Goal: Information Seeking & Learning: Learn about a topic

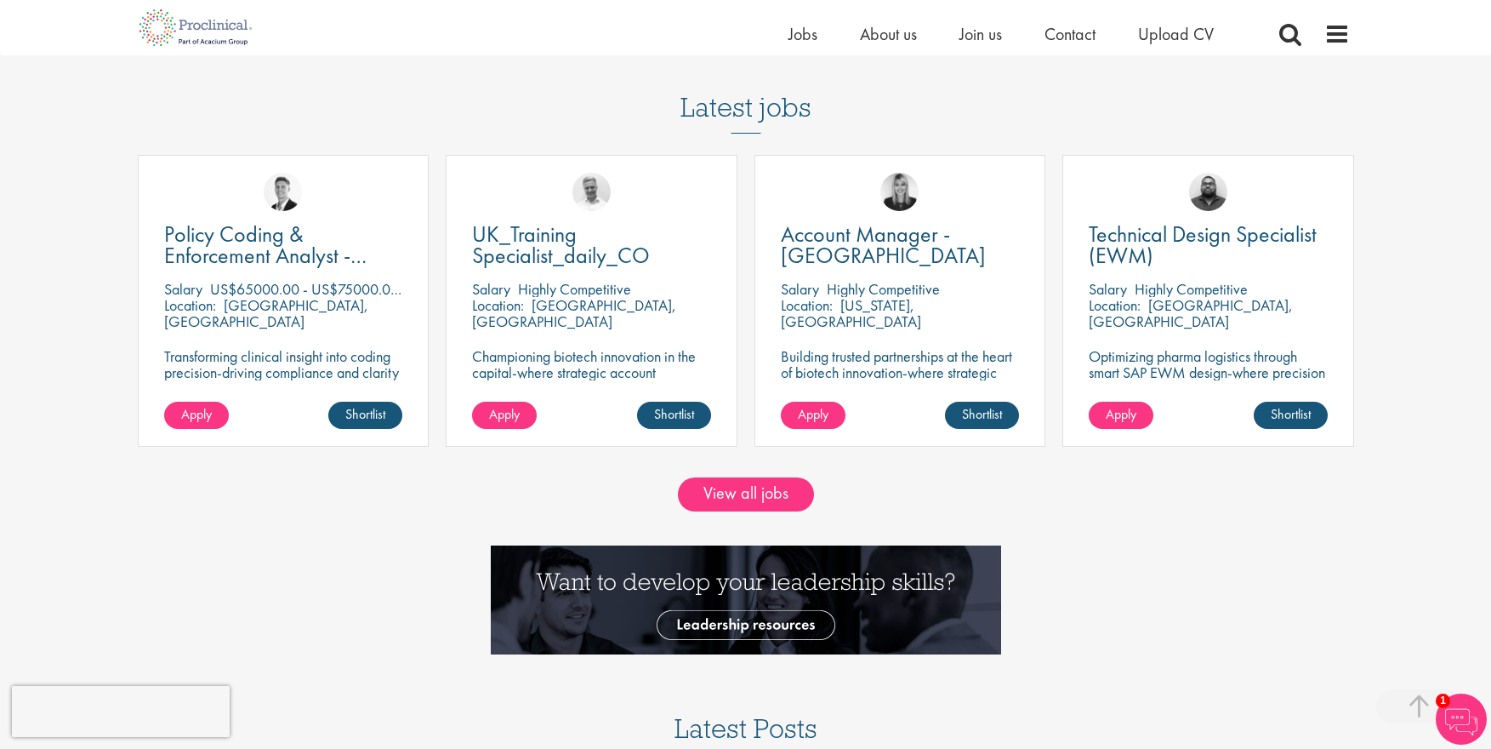
scroll to position [1549, 0]
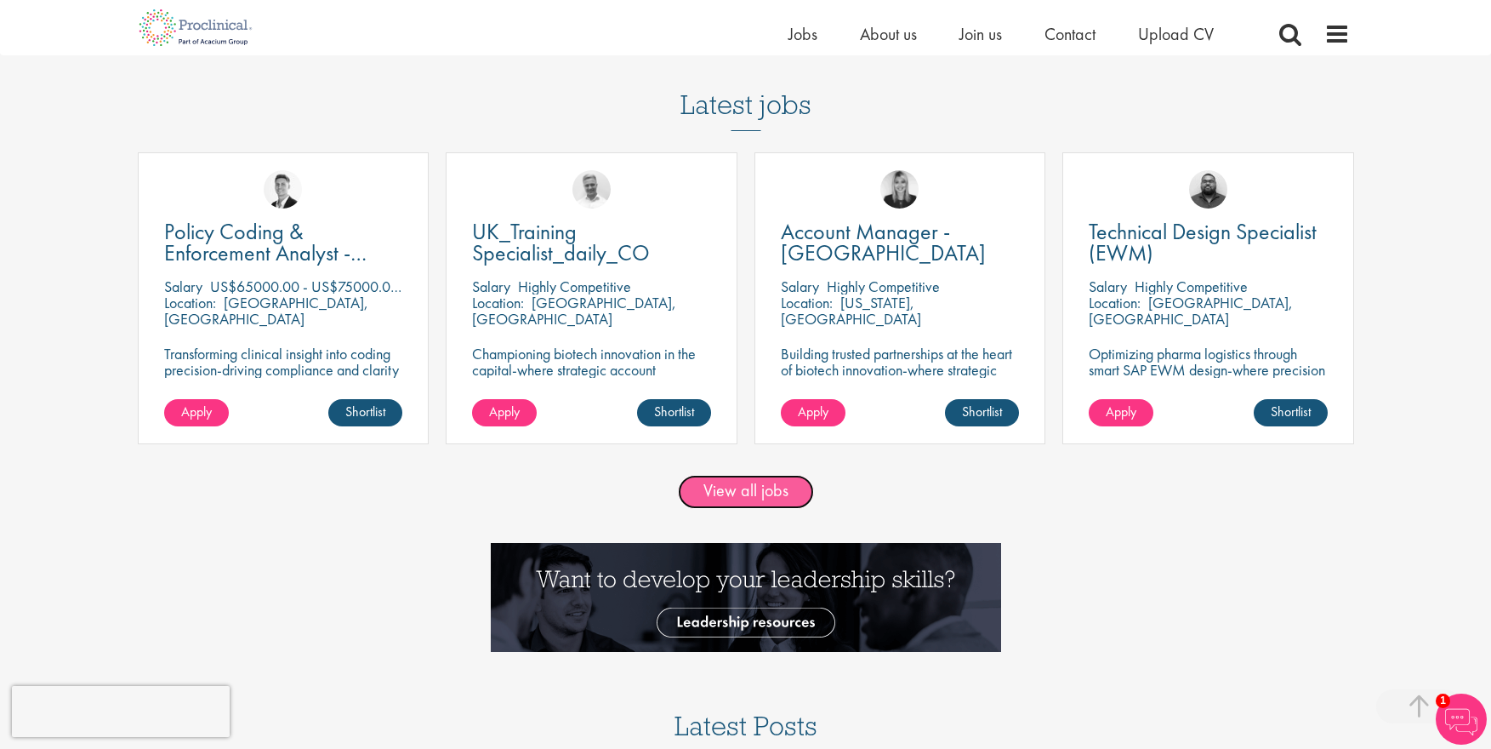
click at [739, 489] on link "View all jobs" at bounding box center [746, 492] width 136 height 34
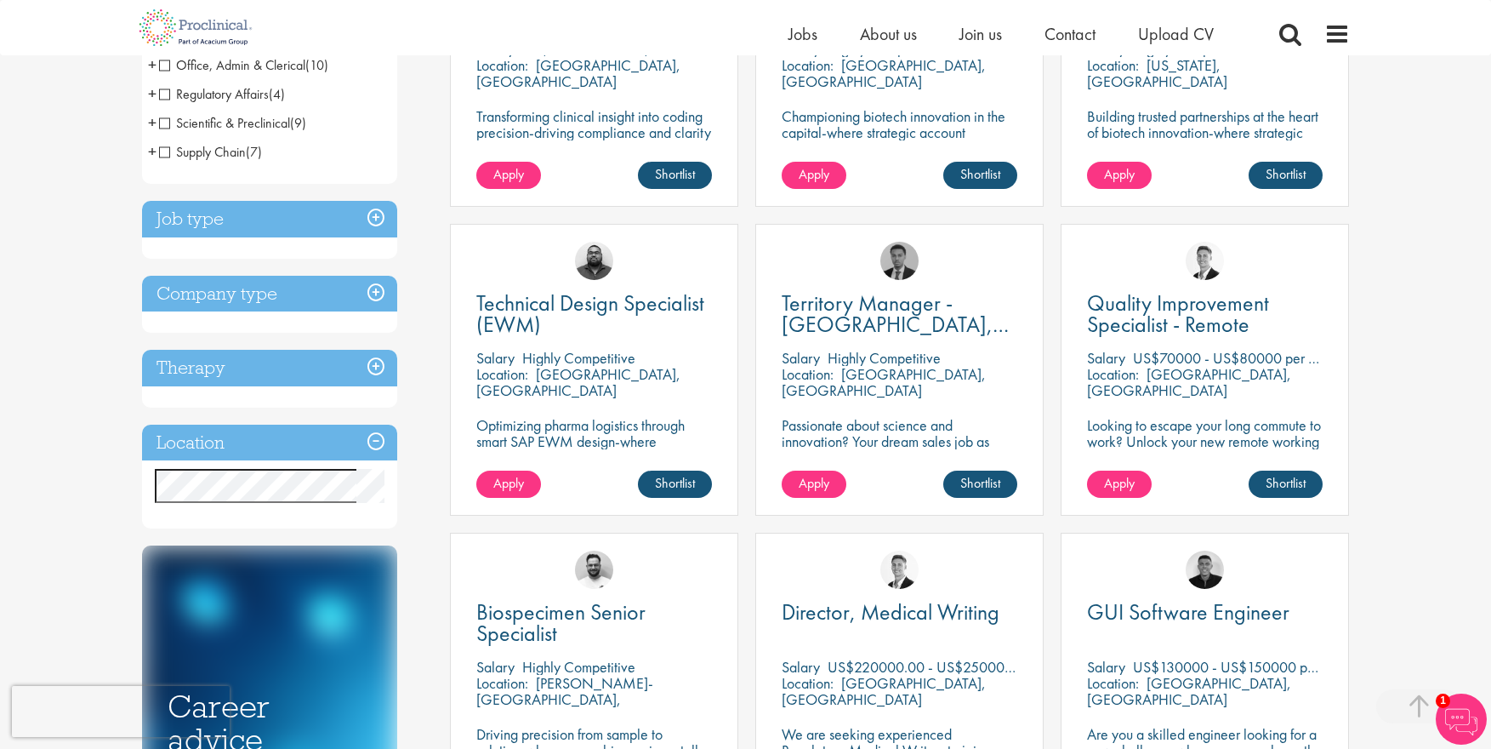
scroll to position [489, 0]
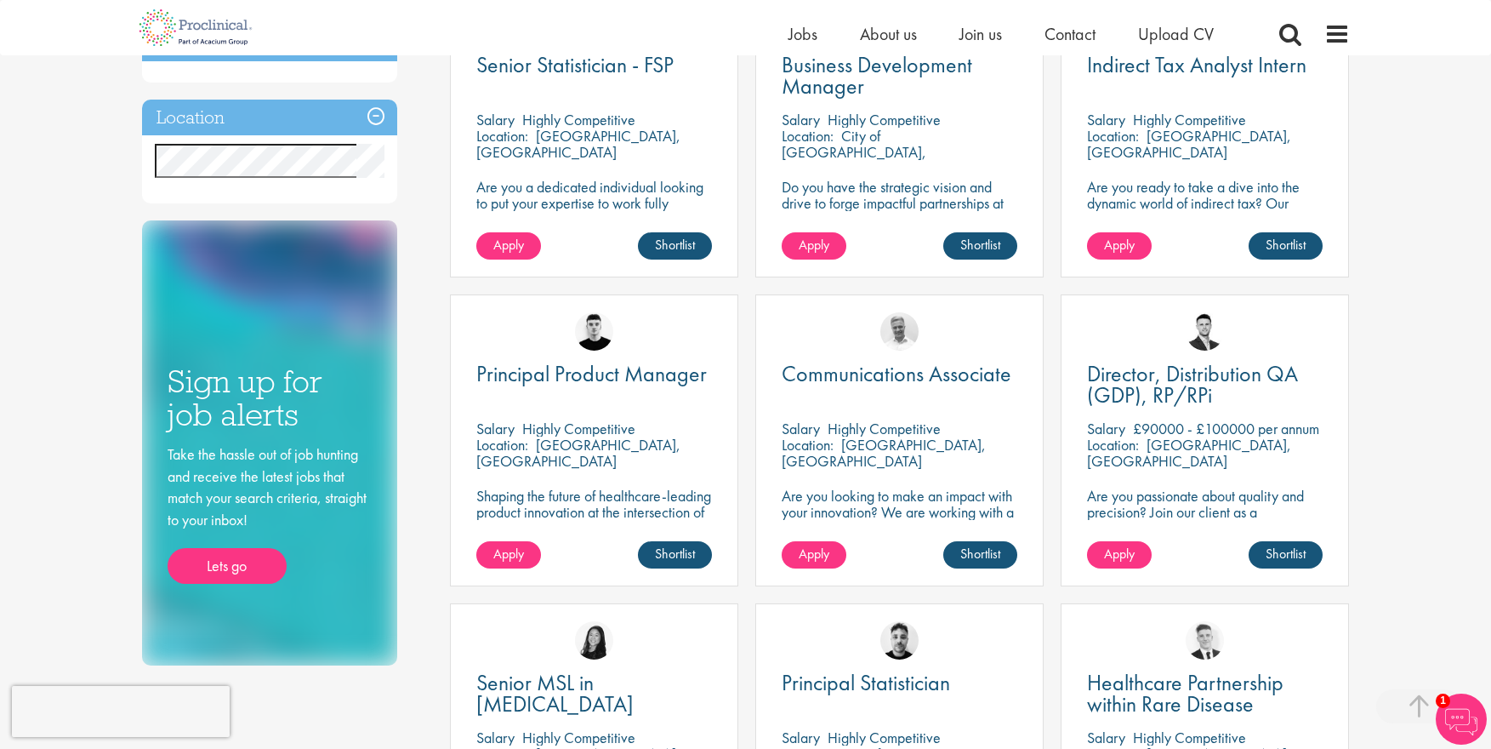
scroll to position [710, 0]
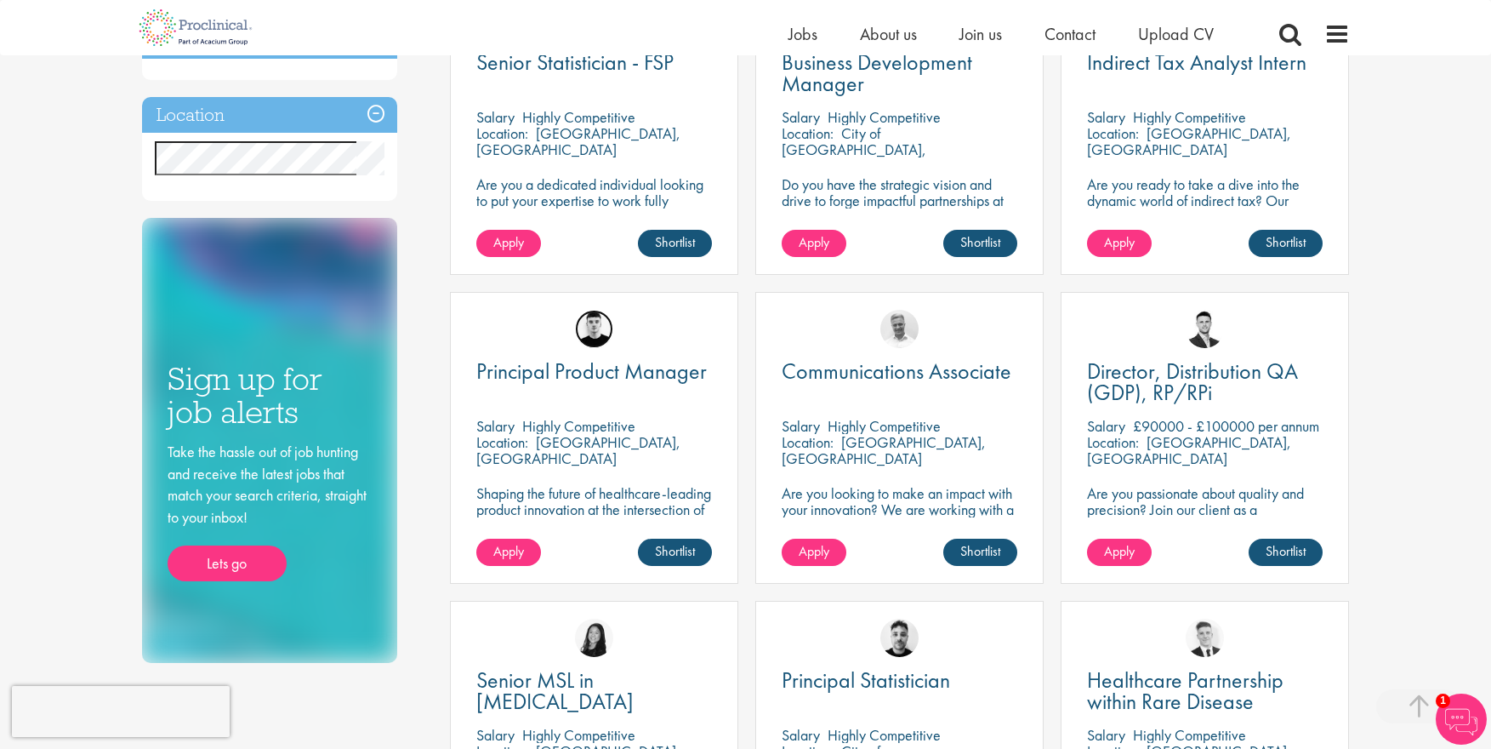
click at [592, 320] on img at bounding box center [594, 329] width 38 height 38
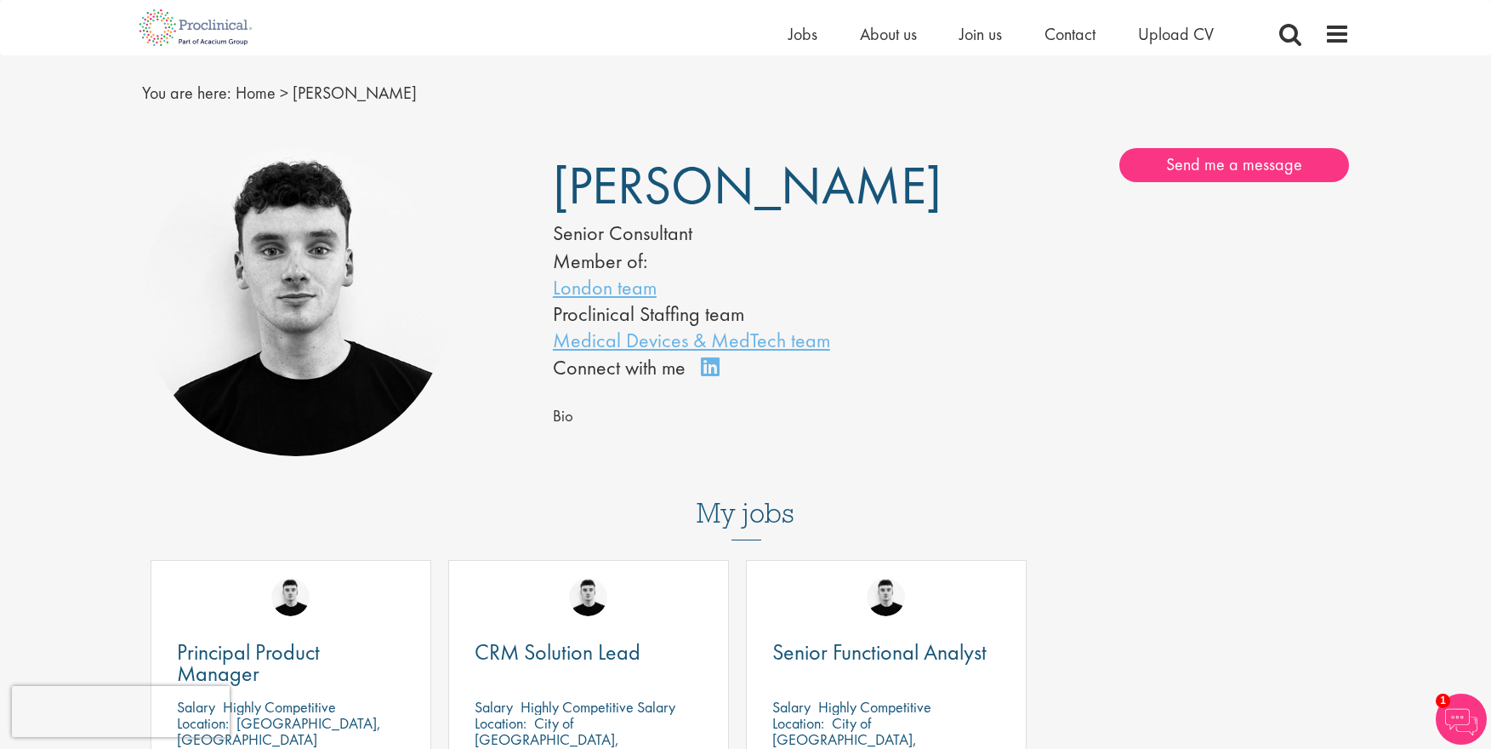
scroll to position [38, 0]
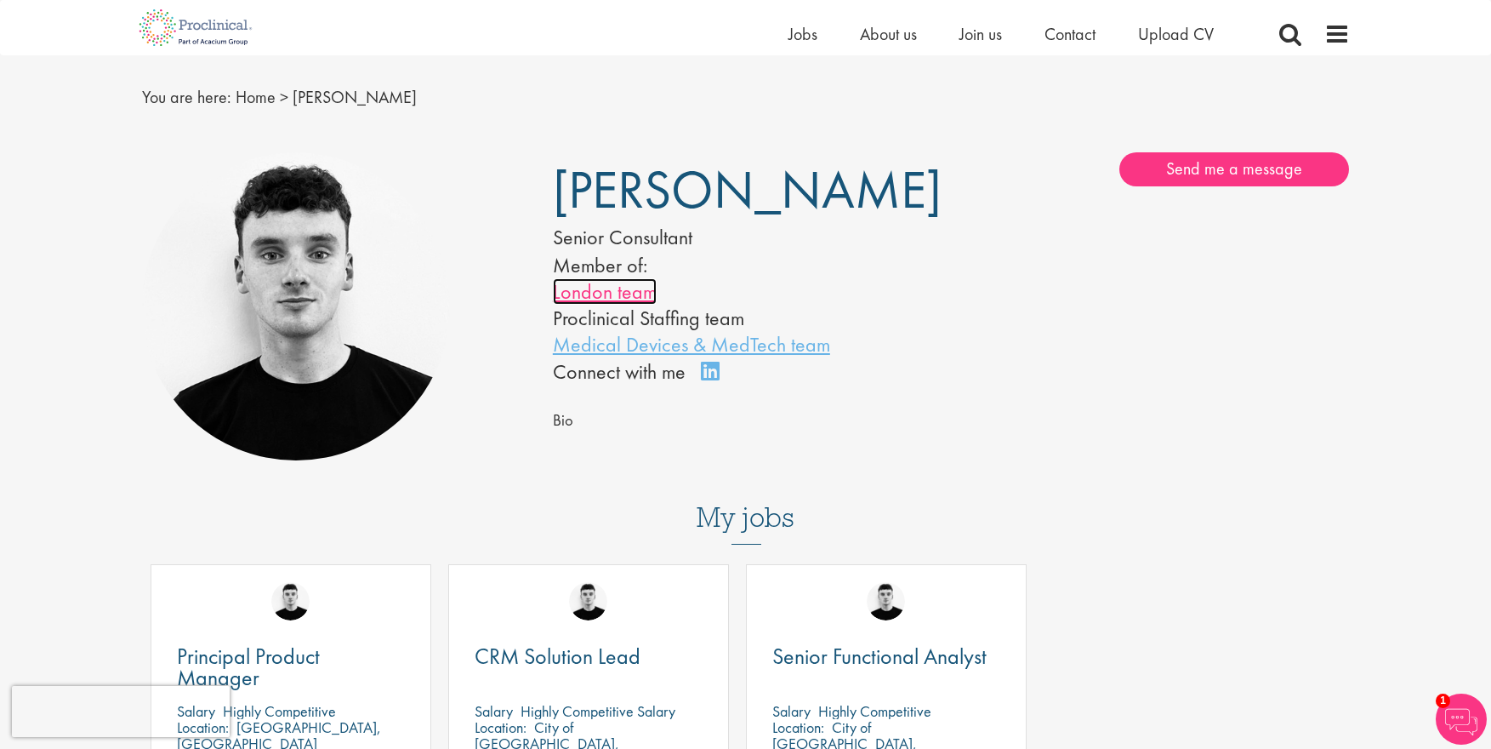
click at [609, 294] on link "London team" at bounding box center [605, 291] width 104 height 26
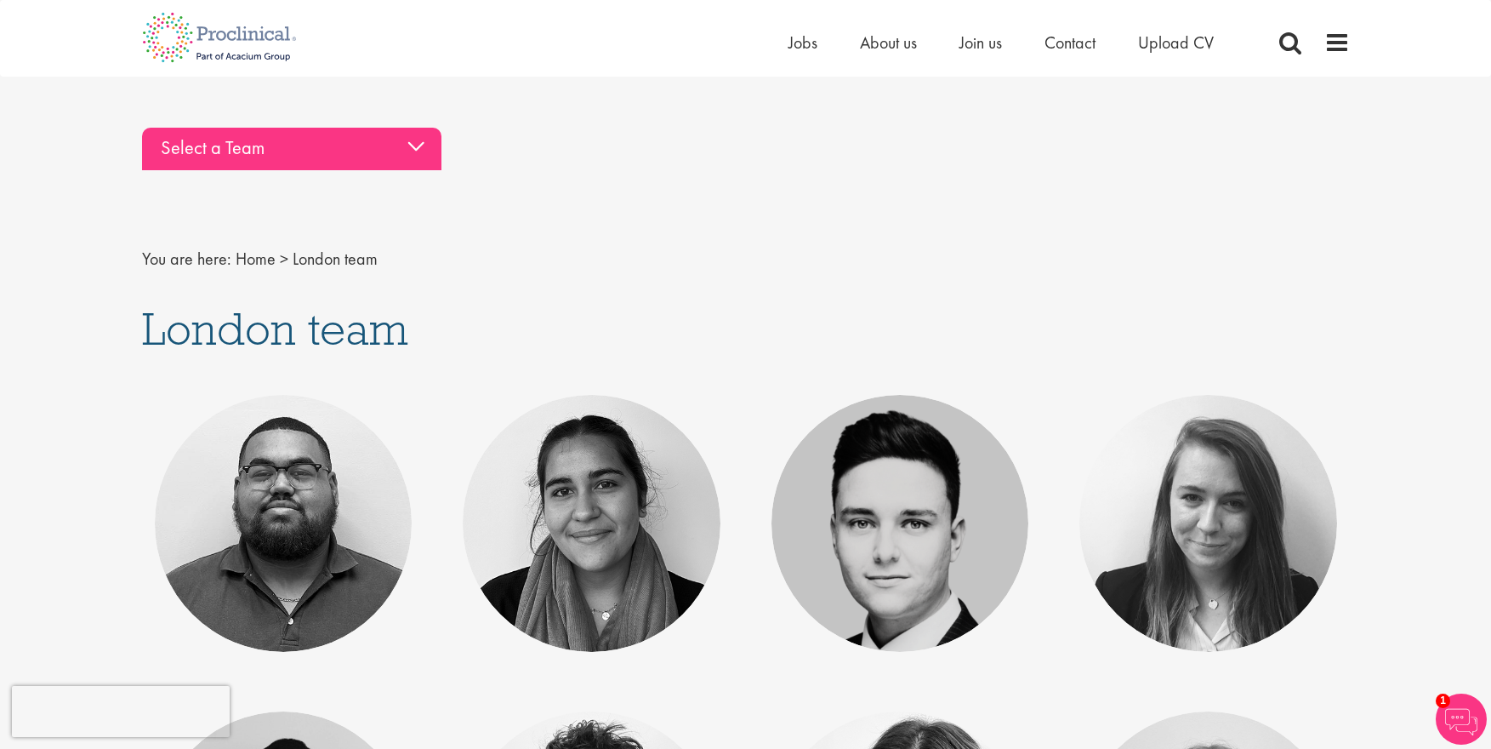
click at [258, 149] on div "Select a Team" at bounding box center [291, 149] width 299 height 43
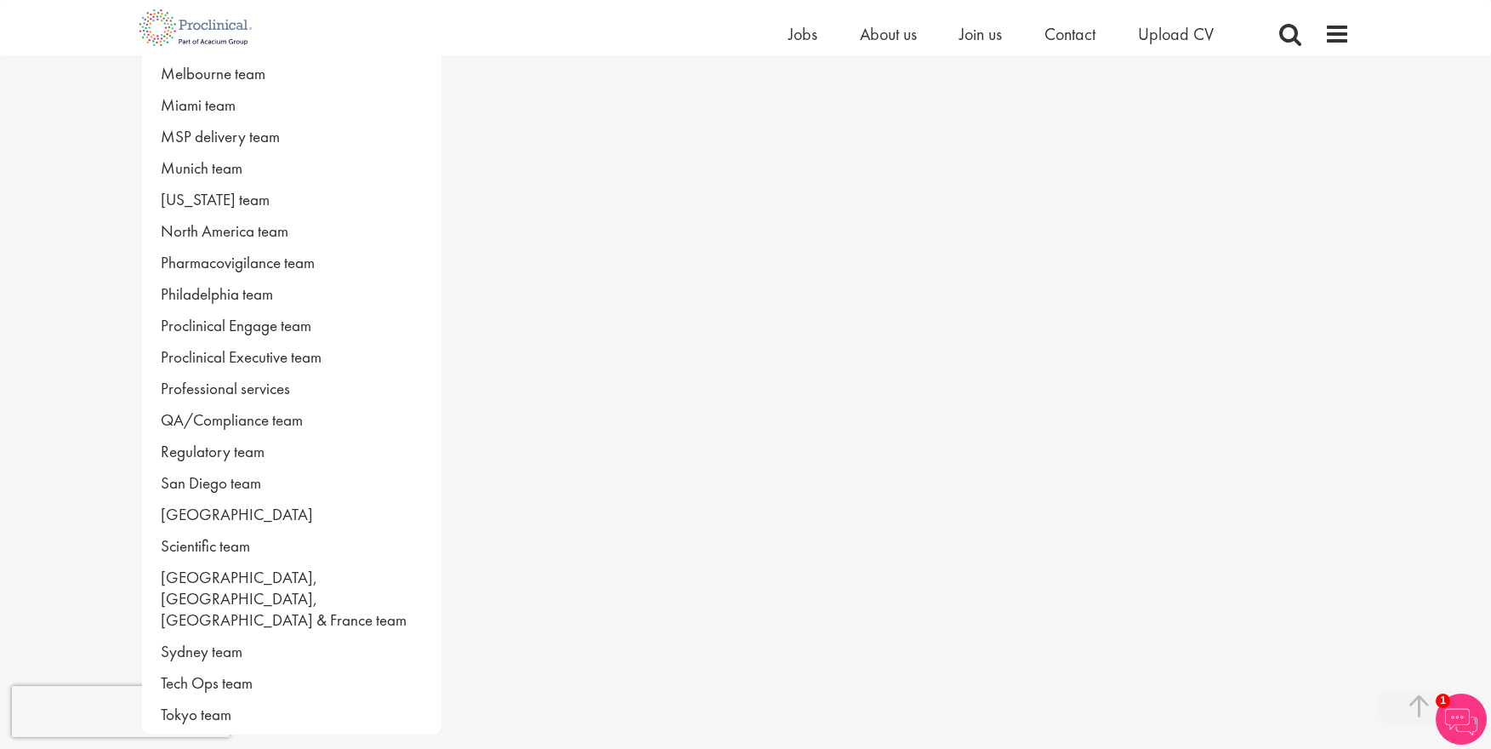
scroll to position [875, 0]
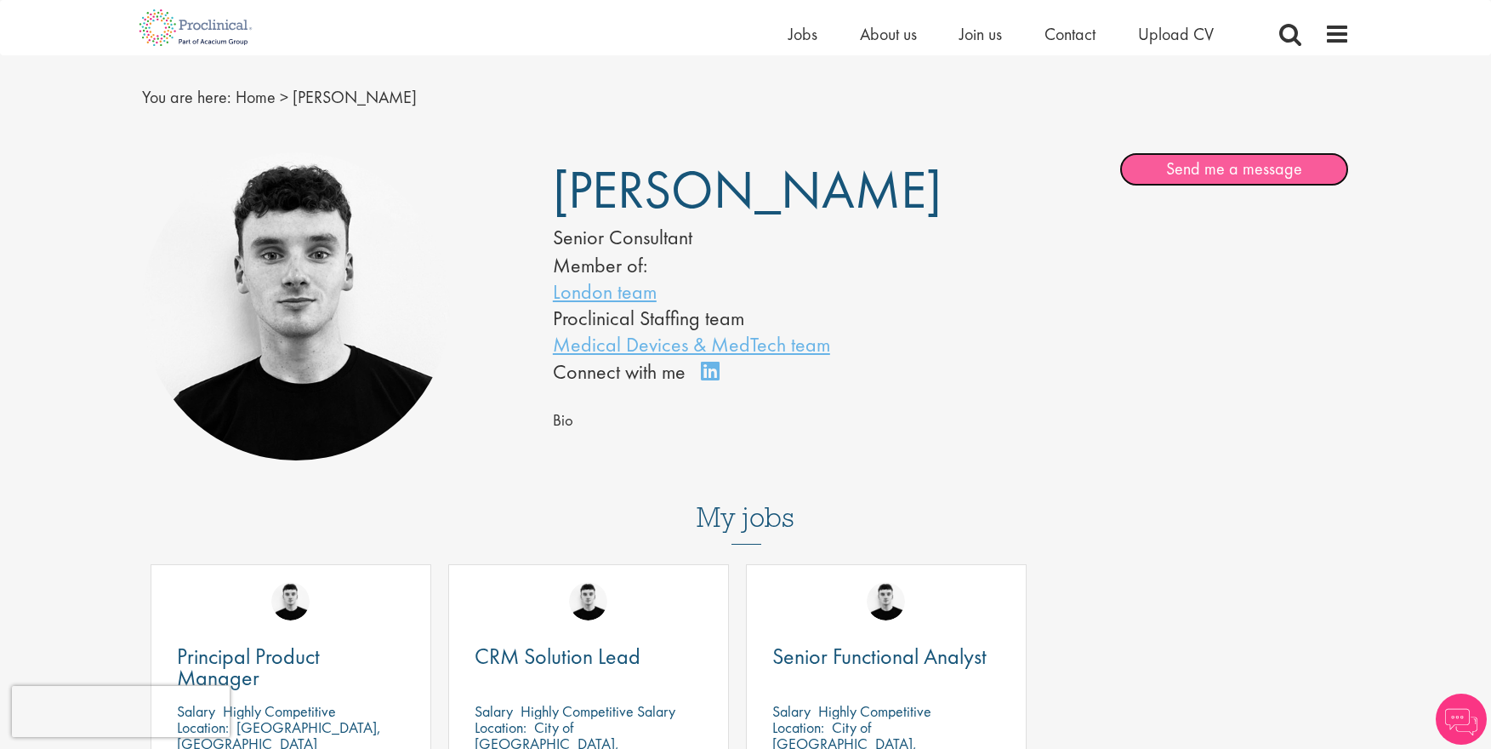
click at [1246, 167] on link "Send me a message" at bounding box center [1235, 169] width 230 height 34
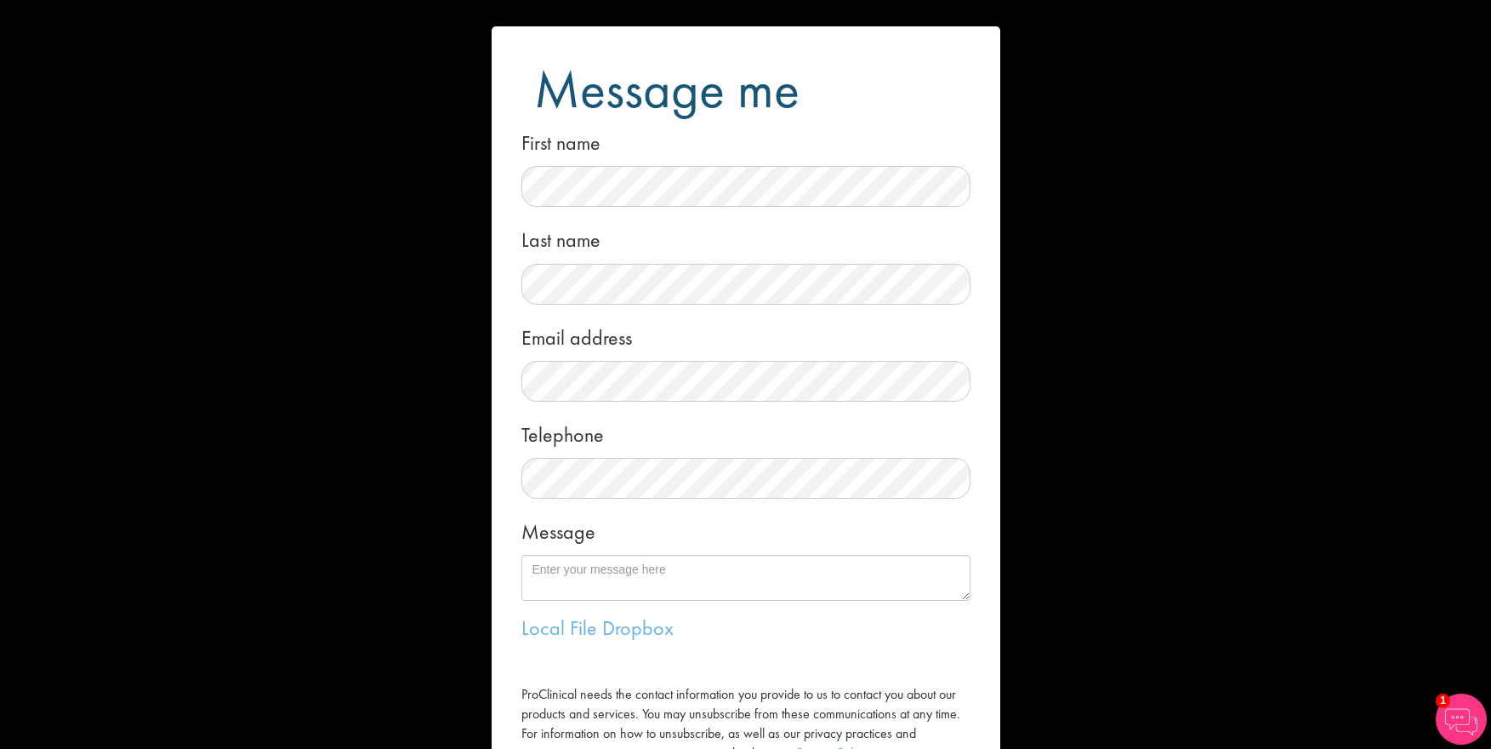
click at [426, 297] on div "Message me First name Last name Email address Telephone Message Local File Drop…" at bounding box center [745, 374] width 1491 height 749
click at [648, 568] on textarea "Message" at bounding box center [746, 578] width 449 height 46
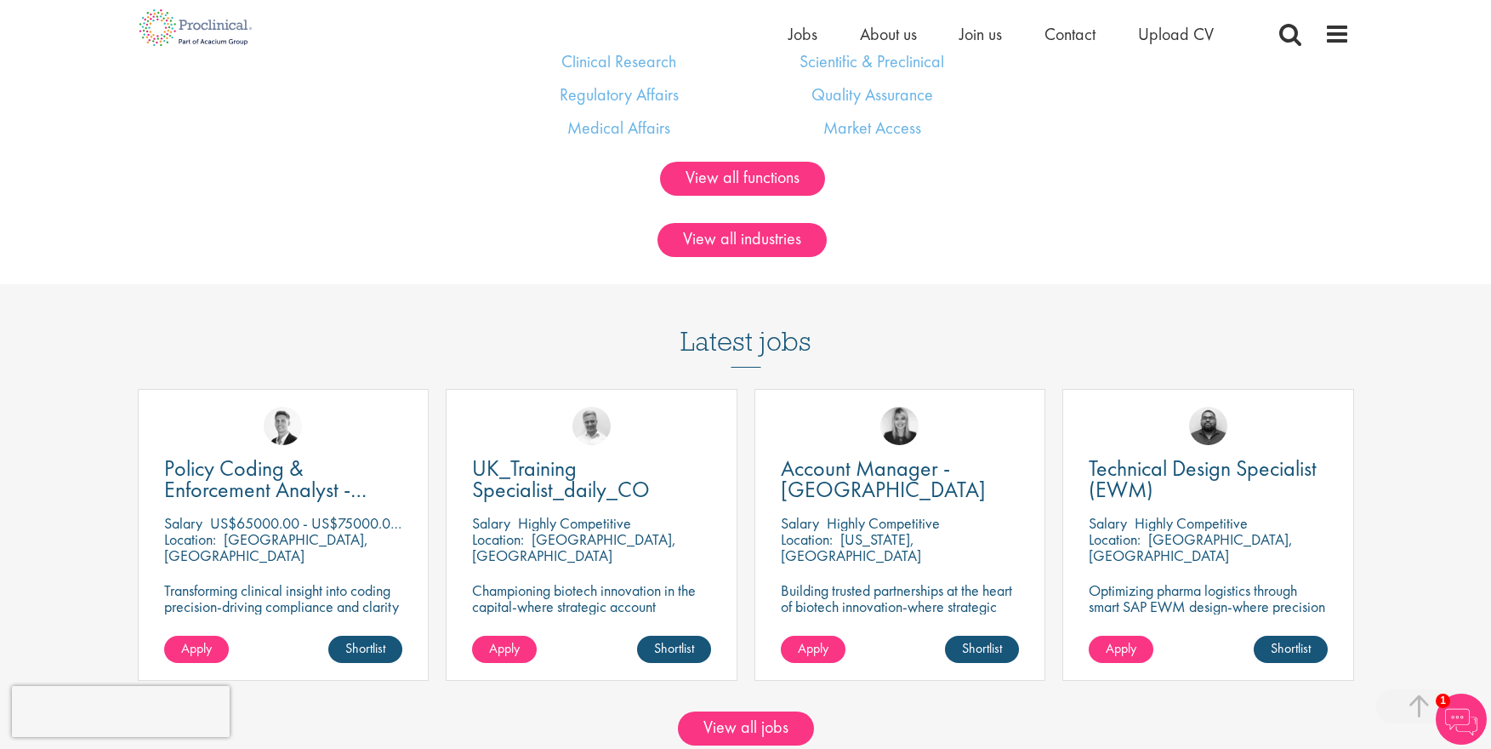
scroll to position [1435, 0]
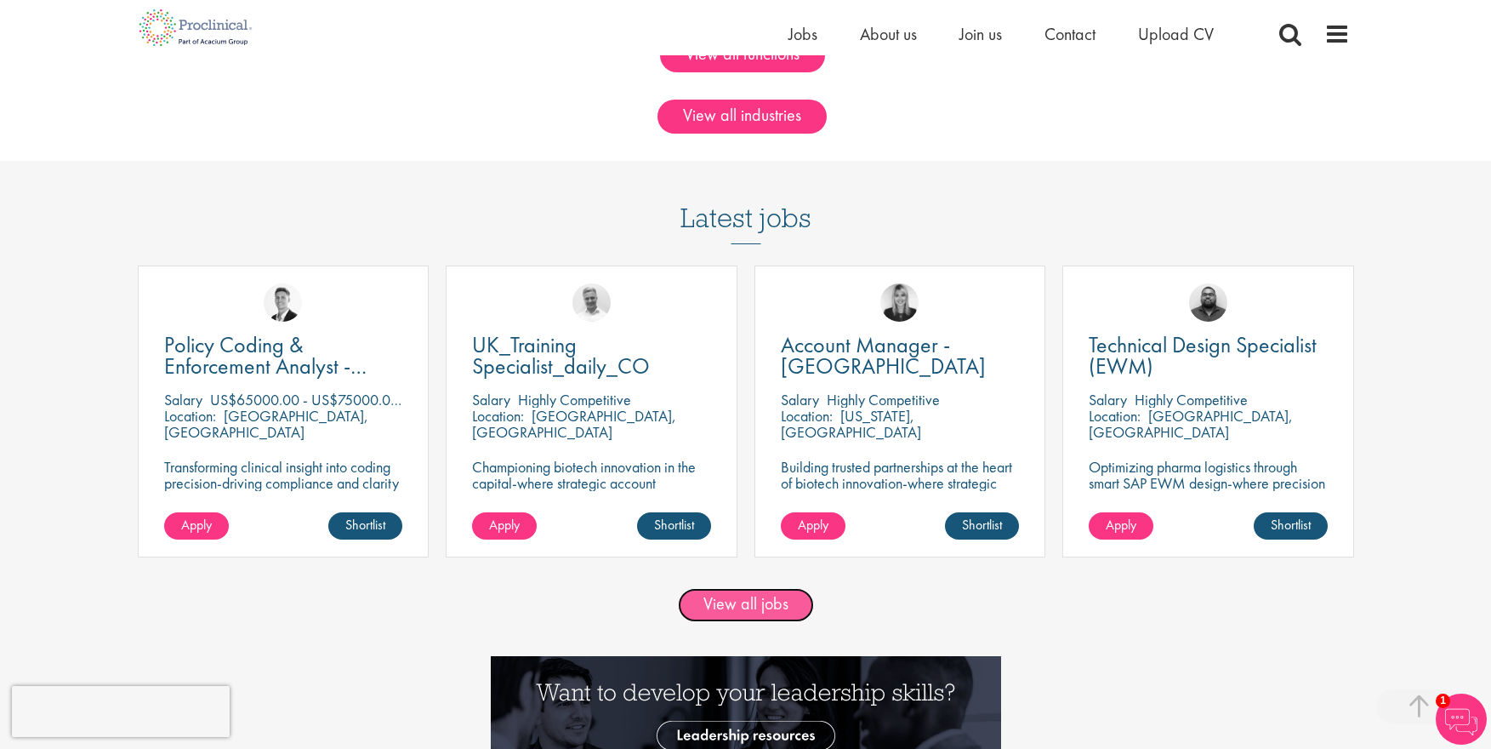
click at [750, 603] on link "View all jobs" at bounding box center [746, 605] width 136 height 34
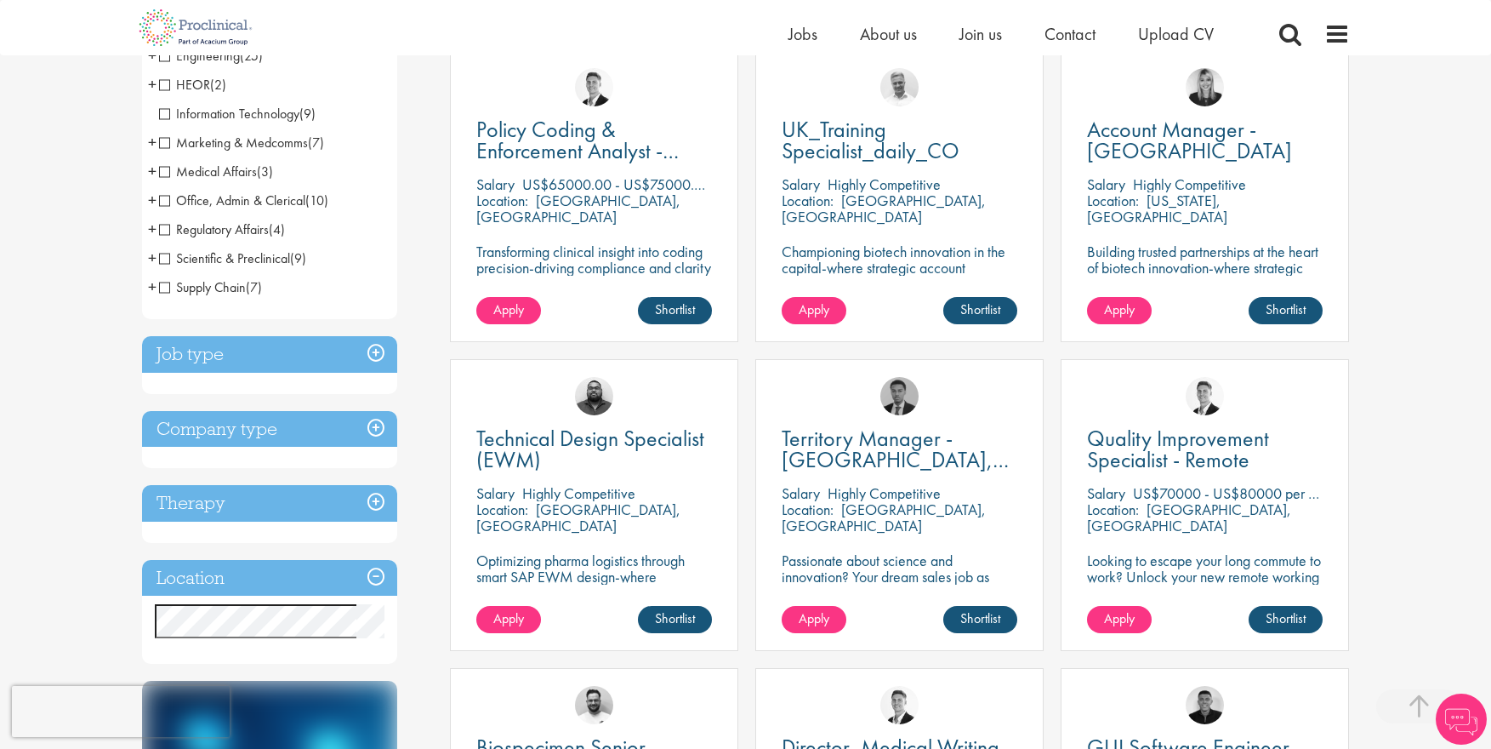
scroll to position [337, 0]
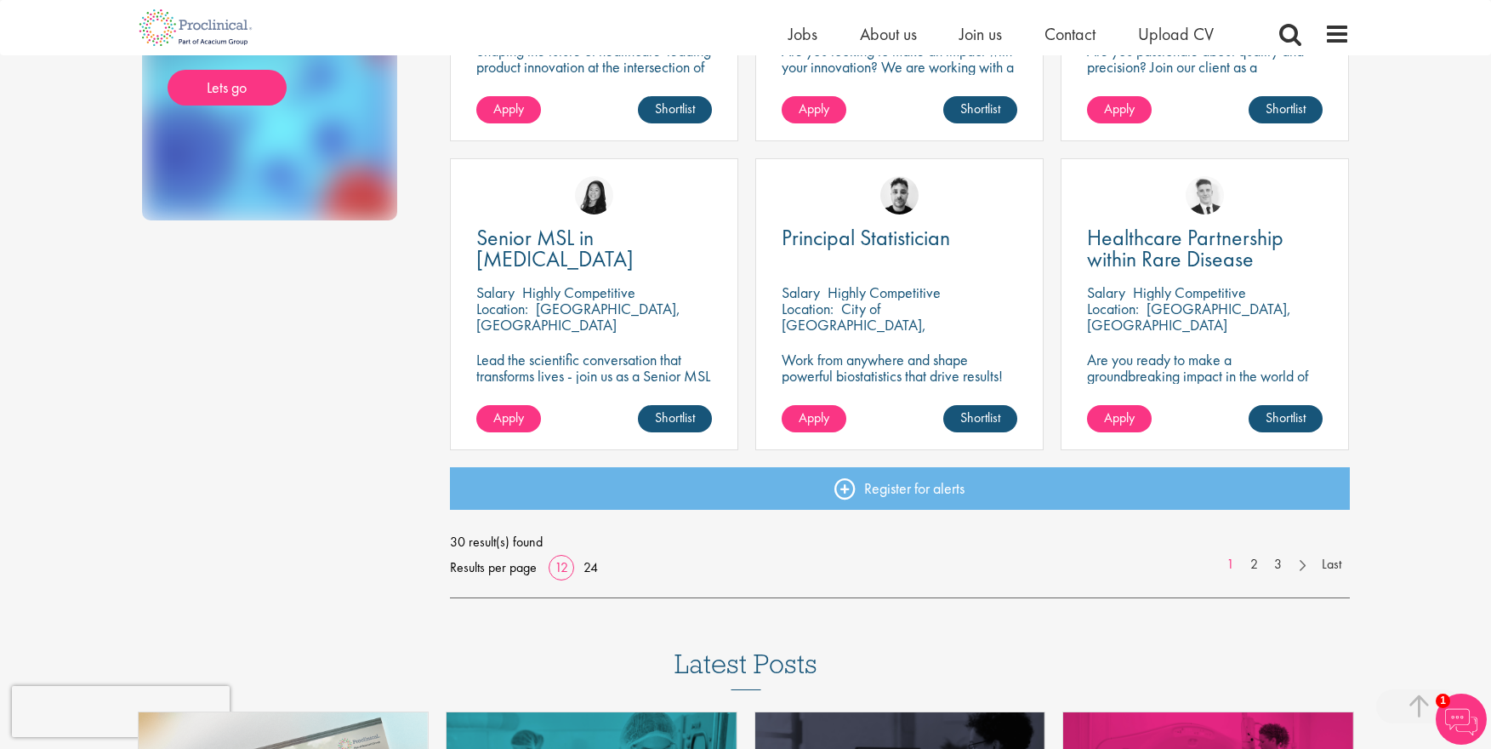
scroll to position [1153, 0]
click at [590, 567] on link "24" at bounding box center [591, 566] width 26 height 18
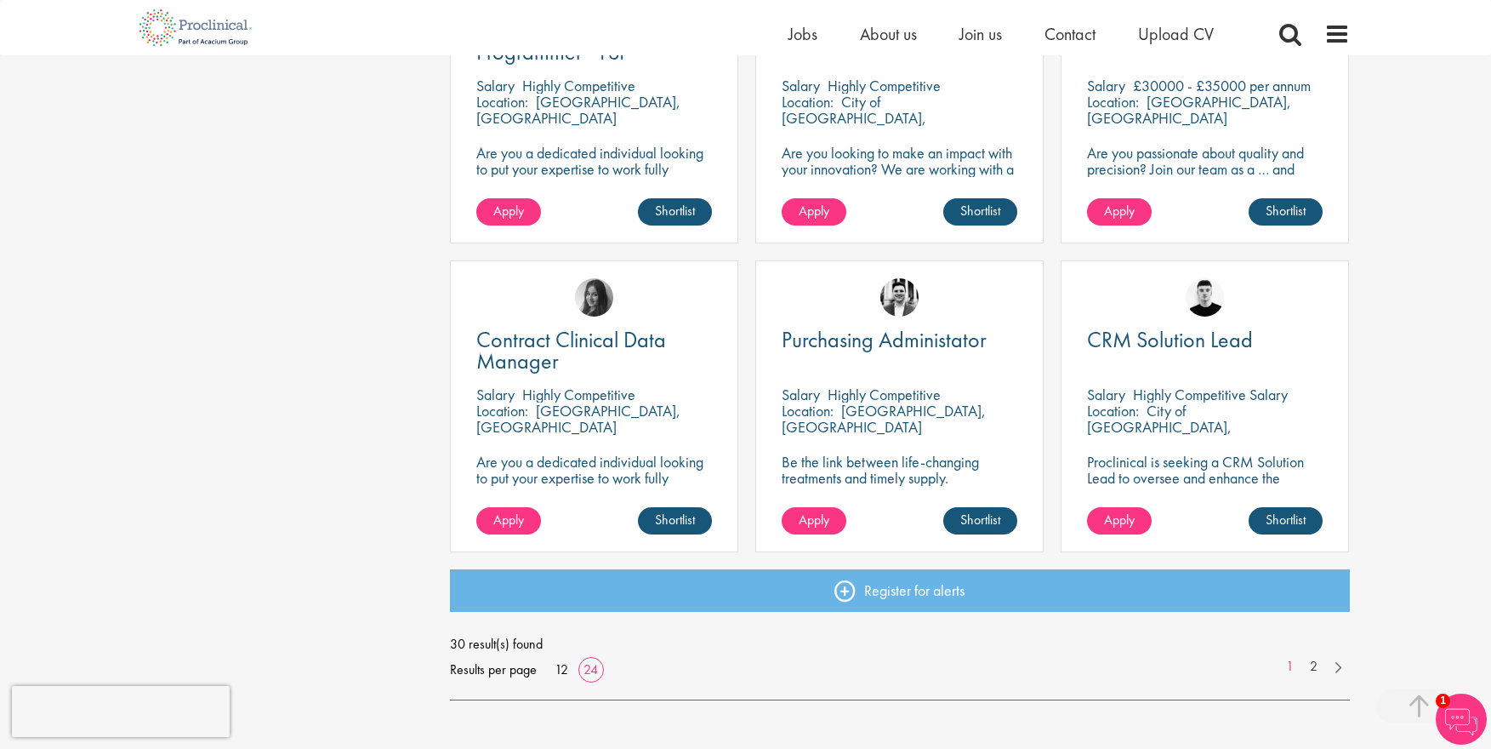
scroll to position [2286, 0]
click at [1313, 664] on link "2" at bounding box center [1314, 666] width 25 height 20
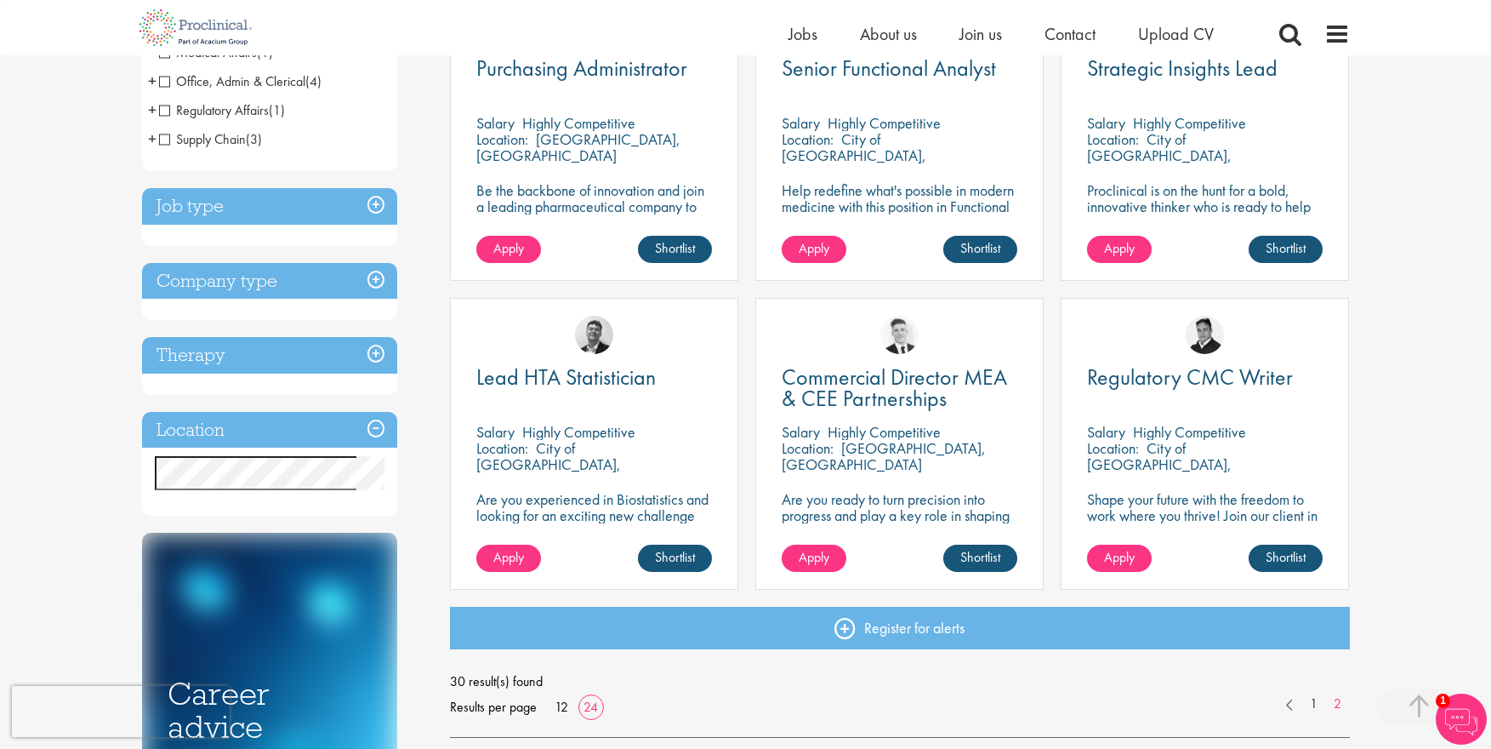
scroll to position [413, 0]
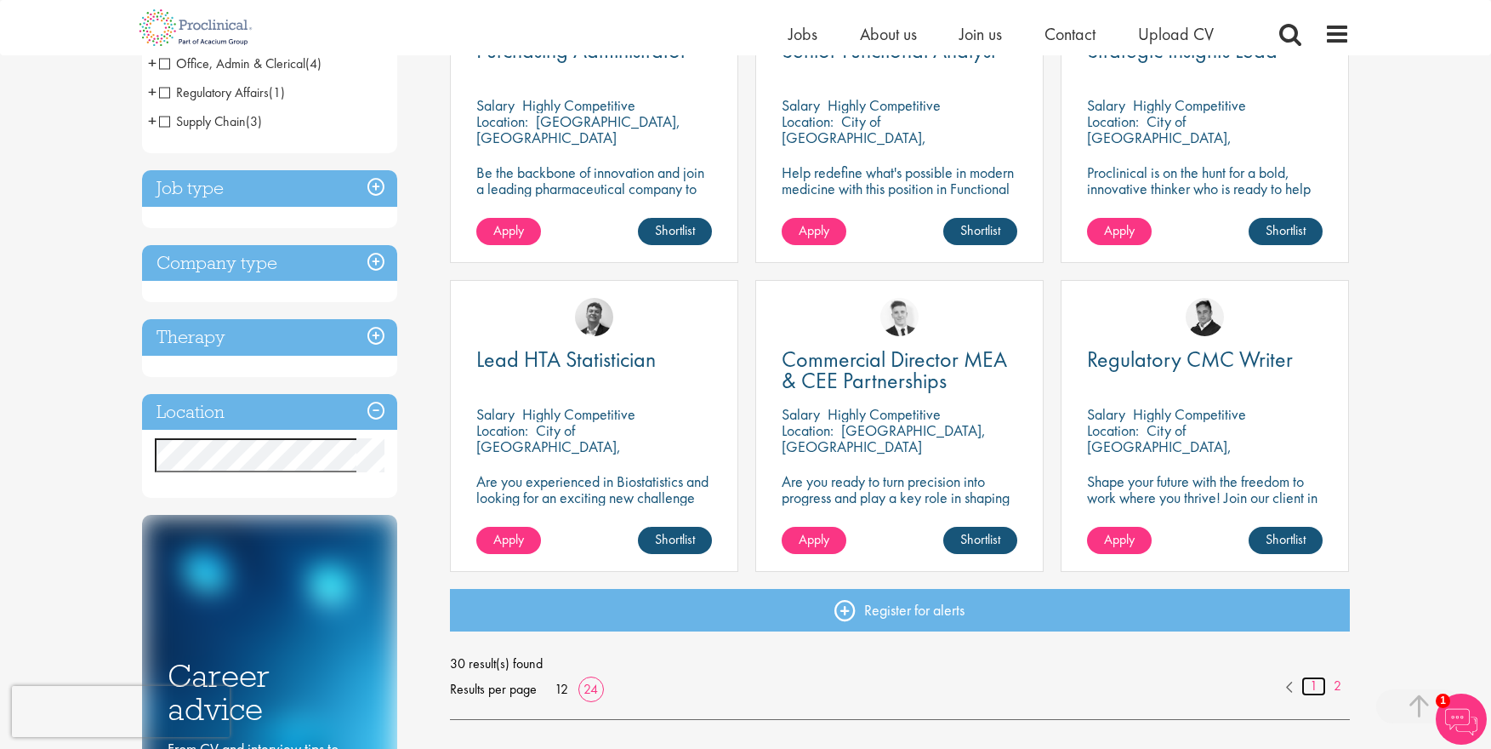
click at [1313, 685] on link "1" at bounding box center [1314, 686] width 25 height 20
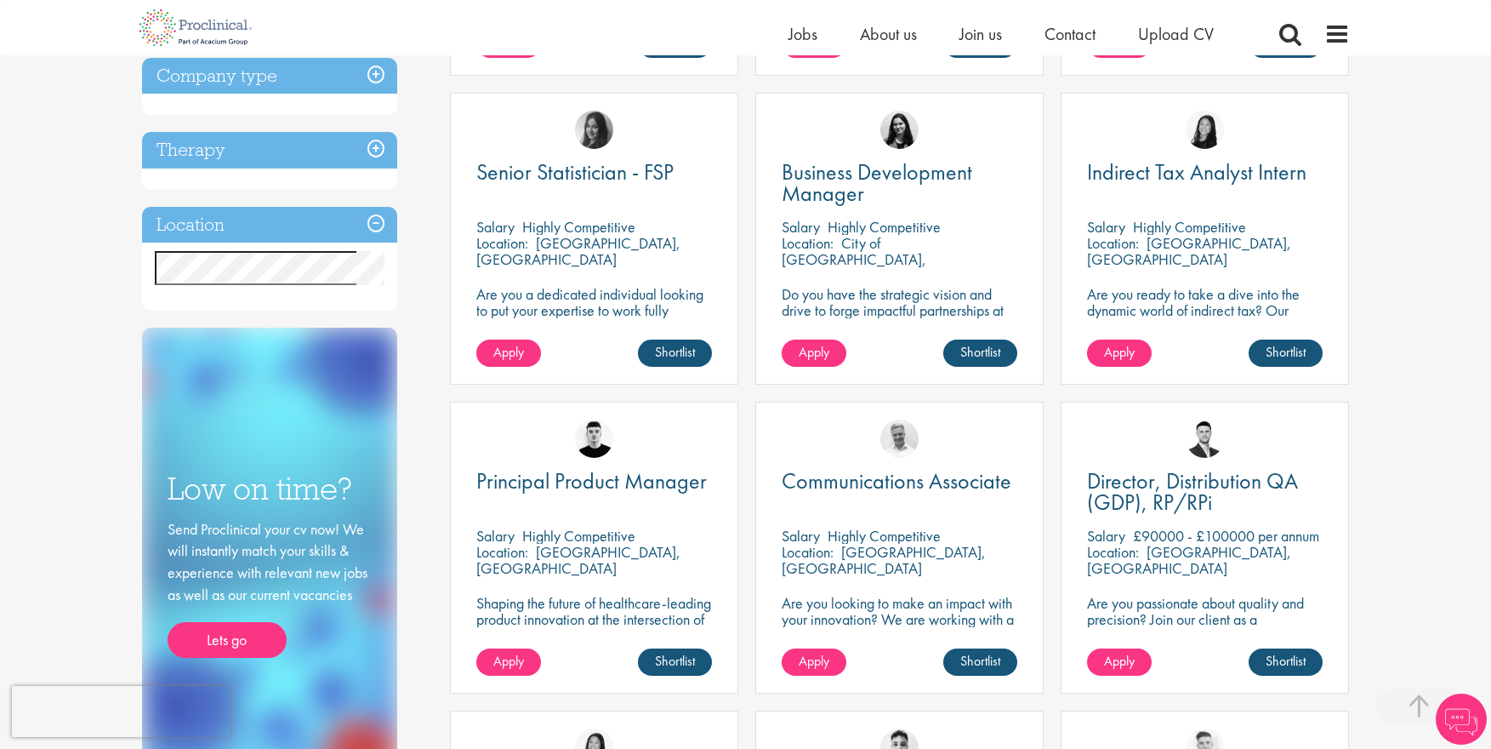
scroll to position [603, 0]
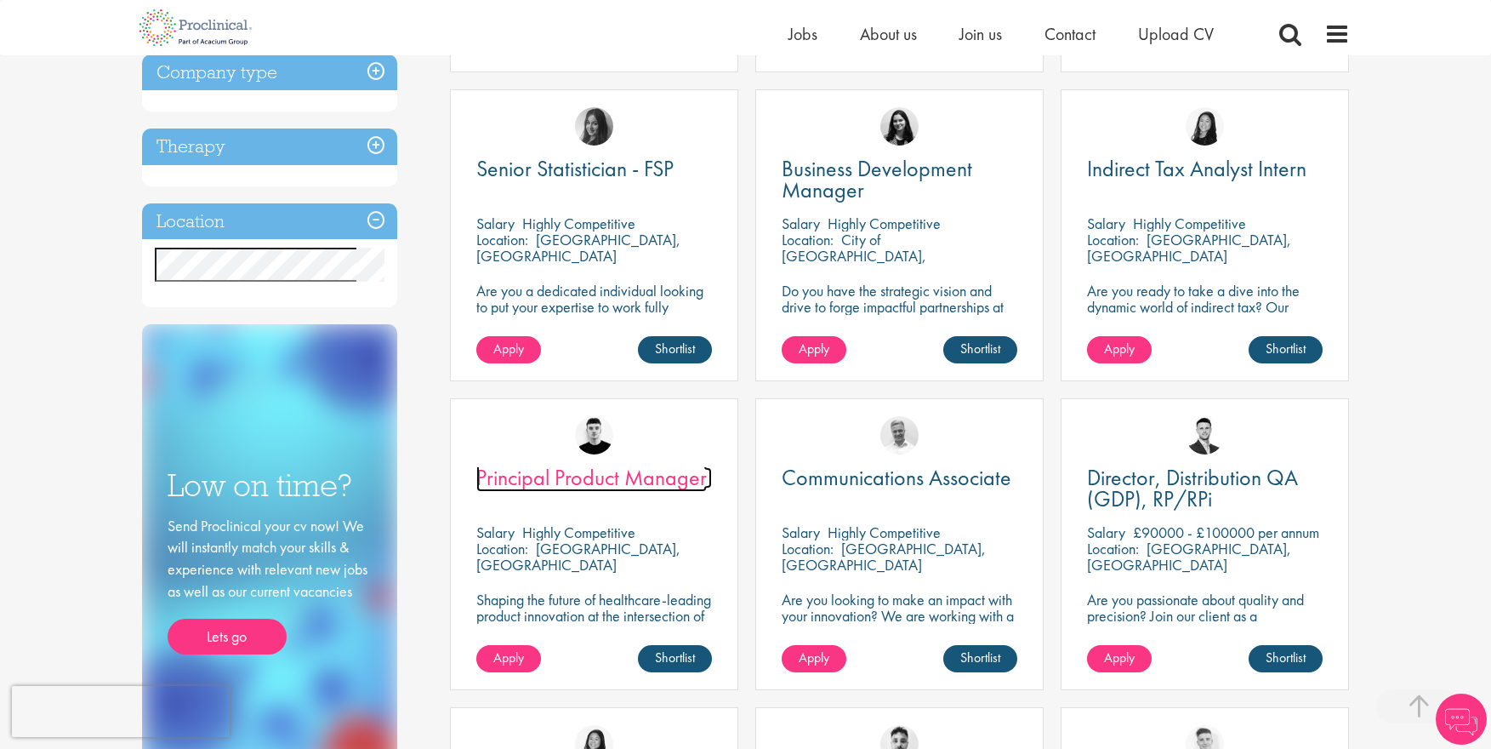
click at [560, 480] on span "Principal Product Manager" at bounding box center [591, 477] width 231 height 29
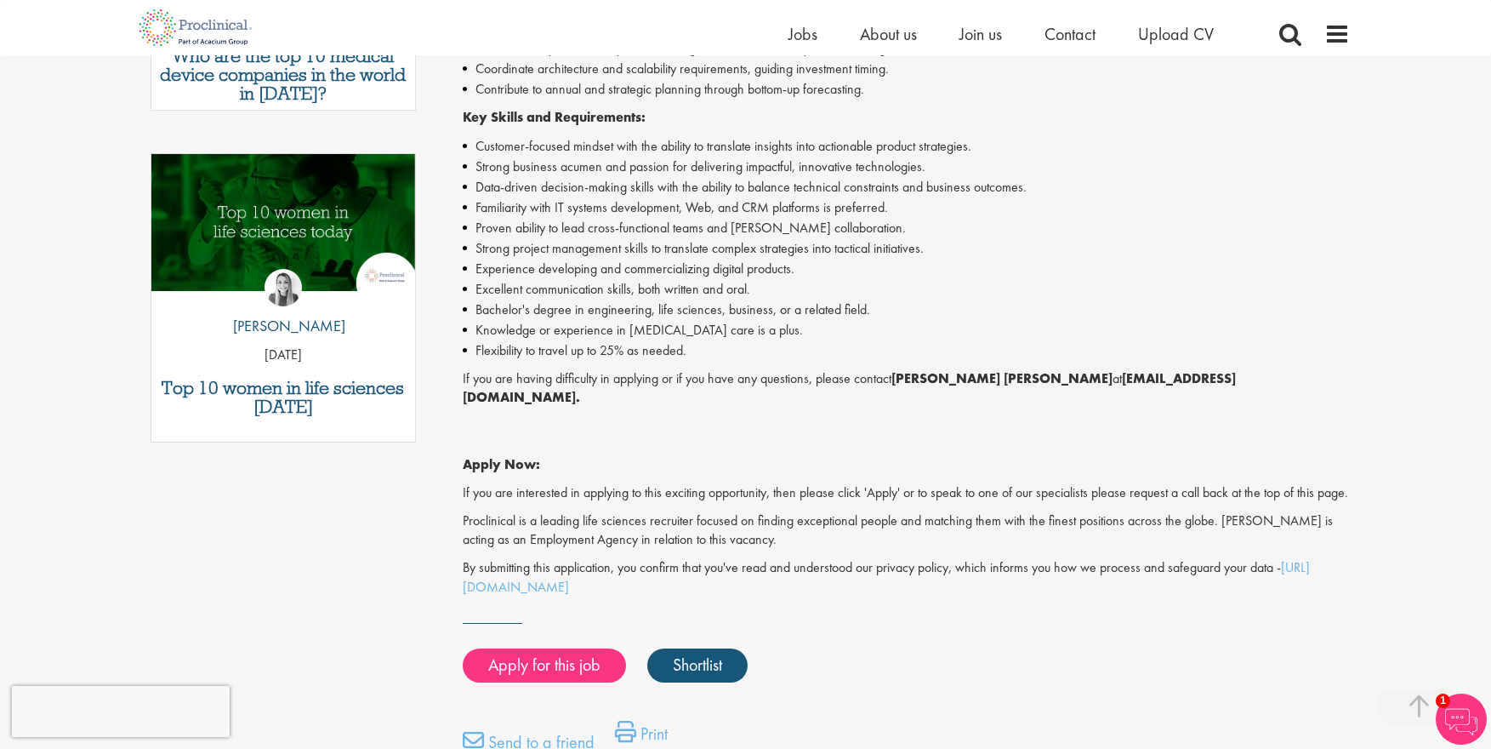
scroll to position [798, 0]
